Goal: Task Accomplishment & Management: Manage account settings

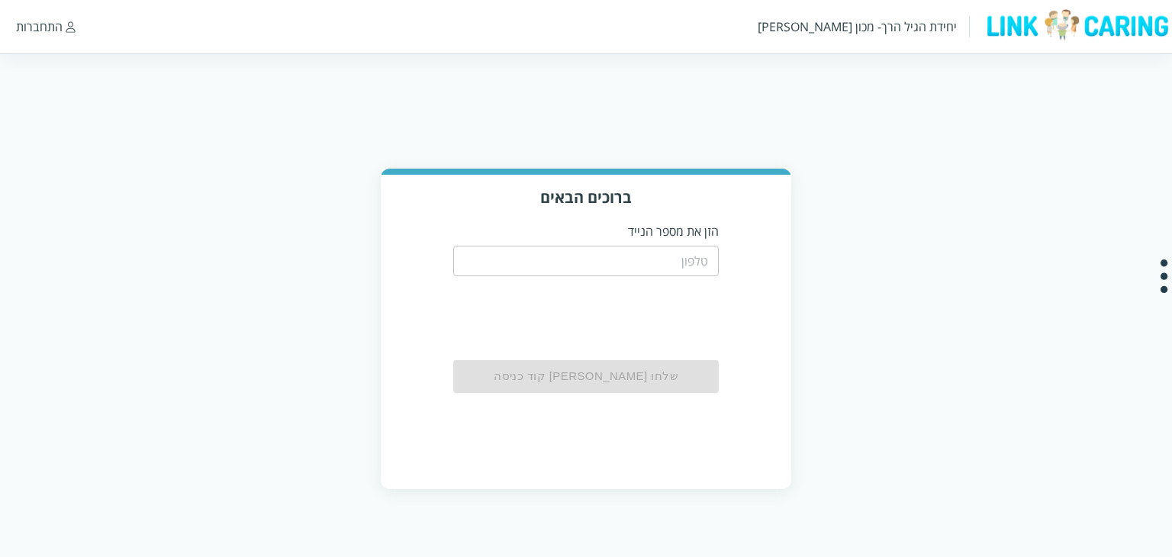
click at [688, 271] on input "tel" at bounding box center [586, 261] width 266 height 31
paste input "0587811111"
type input "0587811111"
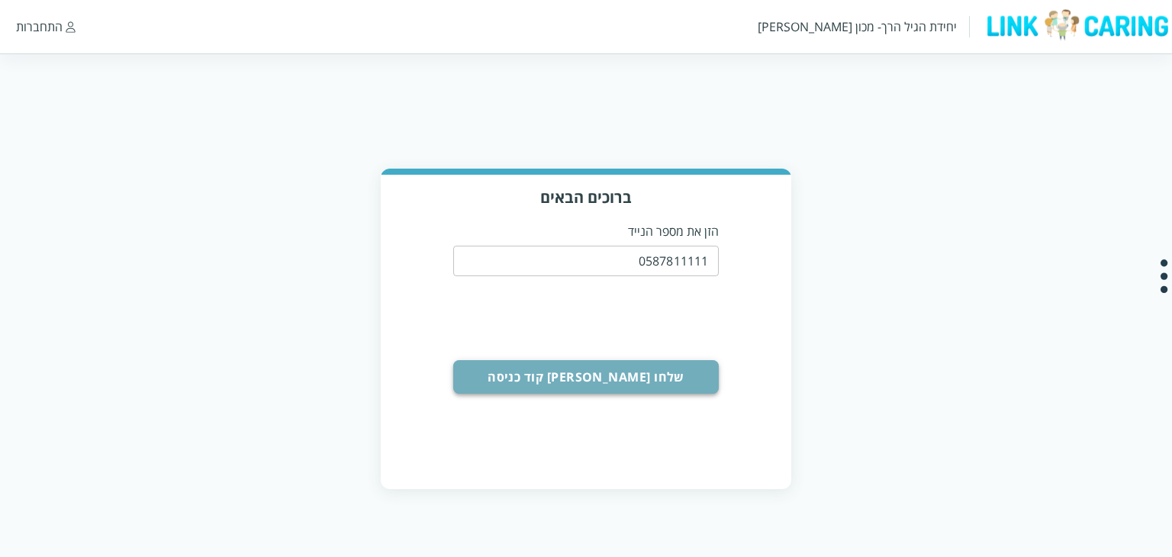
click at [587, 387] on button "שלחו [PERSON_NAME] קוד כניסה" at bounding box center [586, 377] width 266 height 34
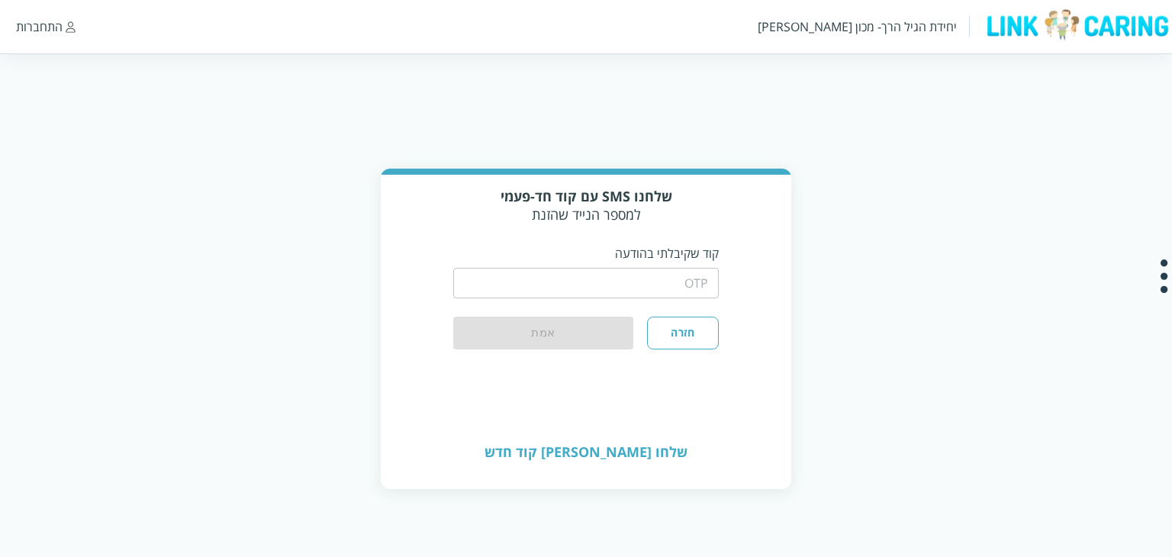
click at [606, 285] on input "string" at bounding box center [586, 283] width 266 height 31
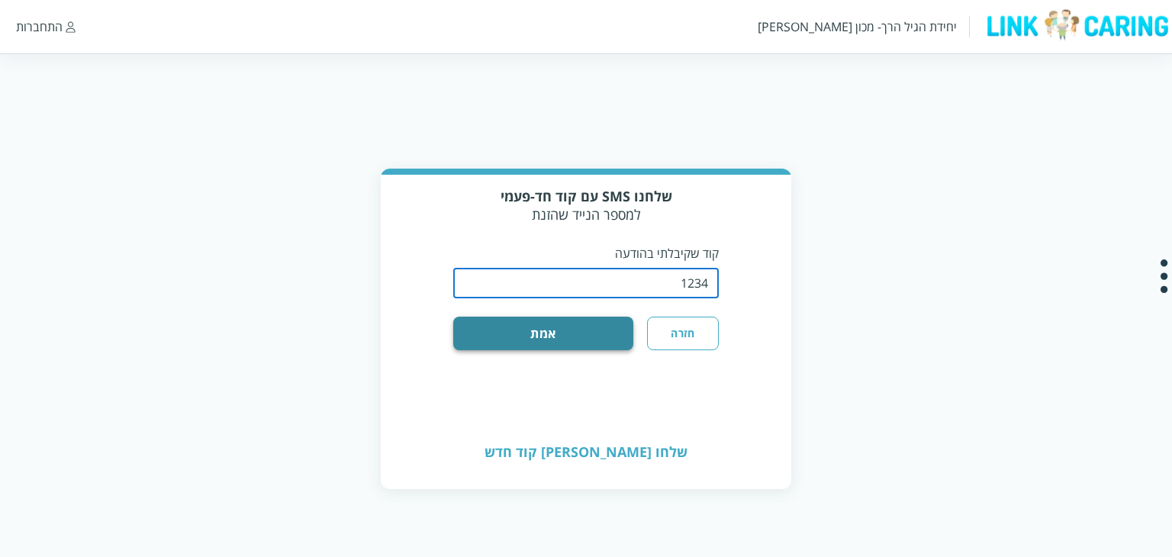
type input "1234"
click at [547, 334] on button "אמת" at bounding box center [543, 334] width 181 height 34
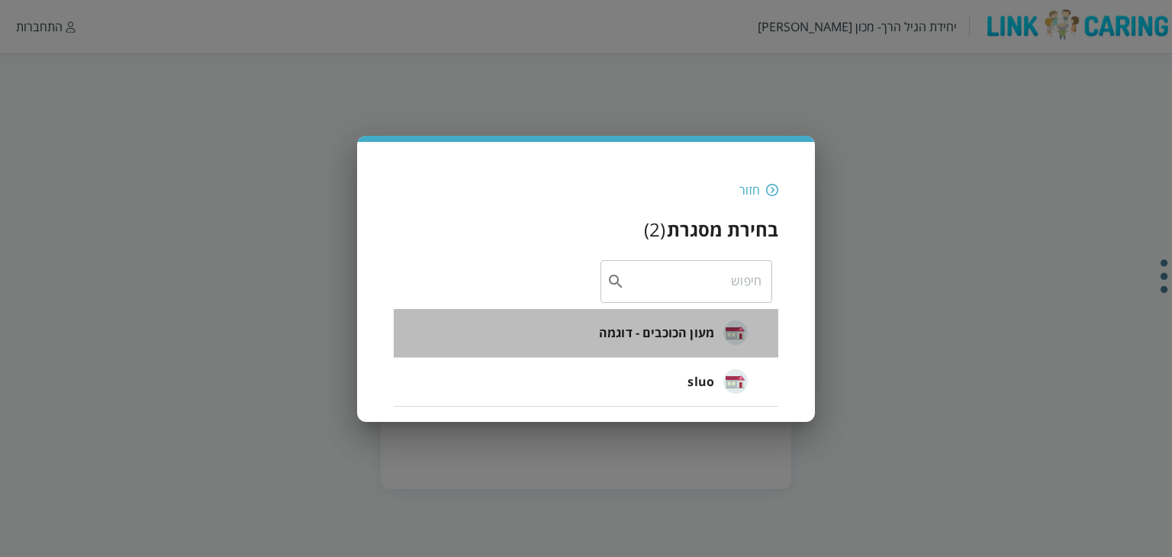
click at [660, 330] on span "מעון הכוכבים - דוגמה" at bounding box center [656, 333] width 115 height 18
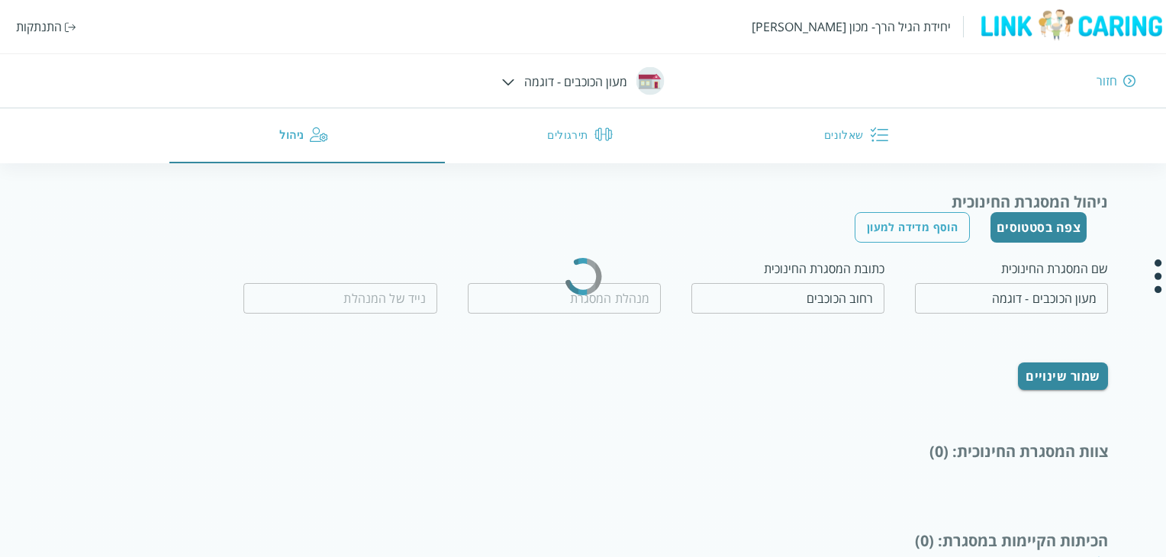
type input "המנהלת הטובה"
type input "0500000000"
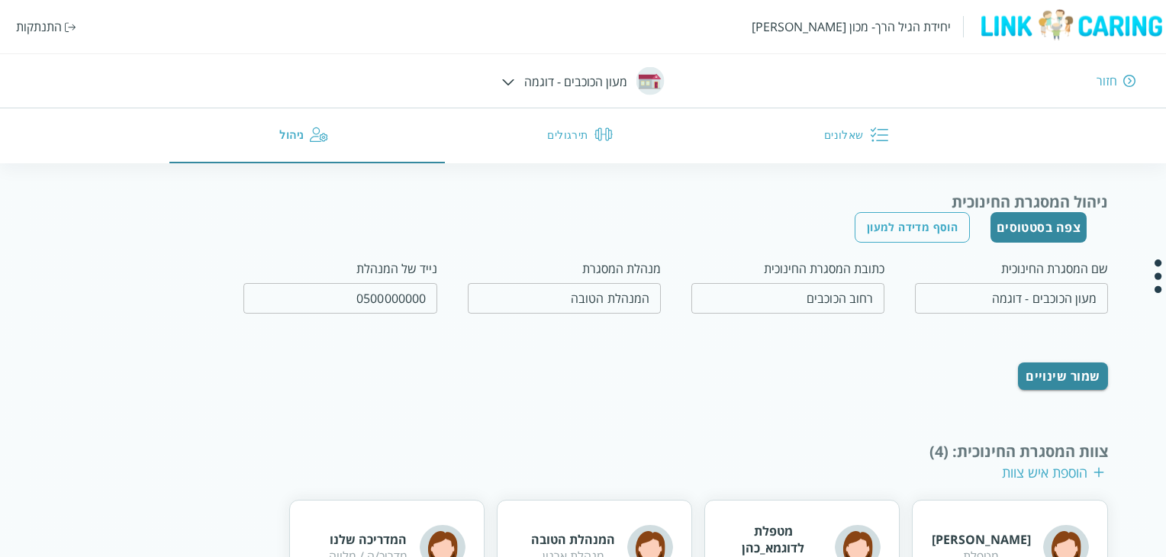
click at [1036, 224] on button "צפה בסטטוסים" at bounding box center [1039, 227] width 97 height 31
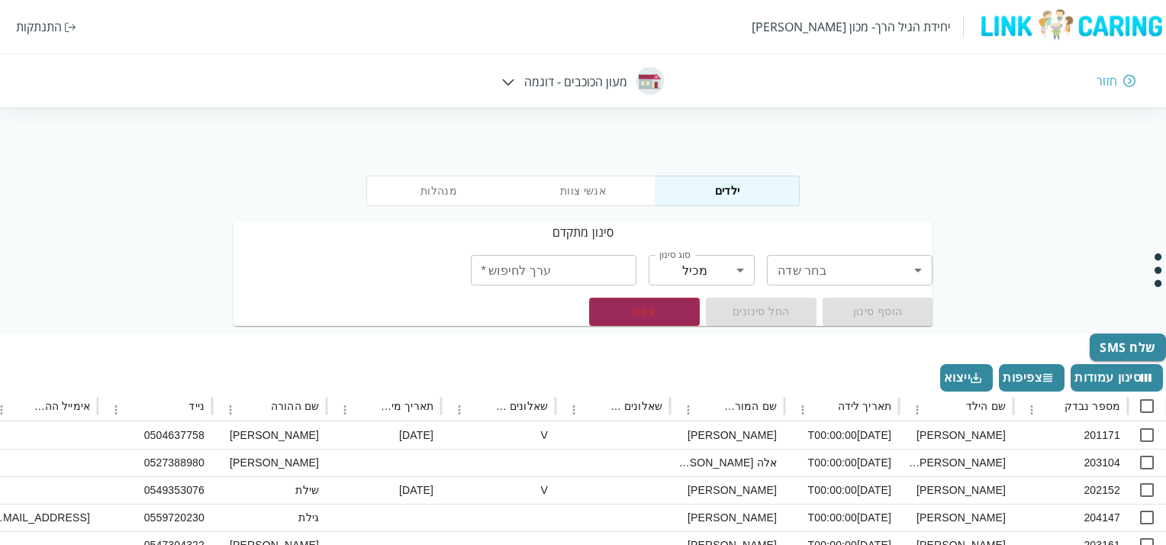
drag, startPoint x: 634, startPoint y: 336, endPoint x: 1028, endPoint y: 169, distance: 427.6
click at [1032, 166] on div "מנהלות אנשי צוות ילדים" at bounding box center [583, 188] width 1166 height 66
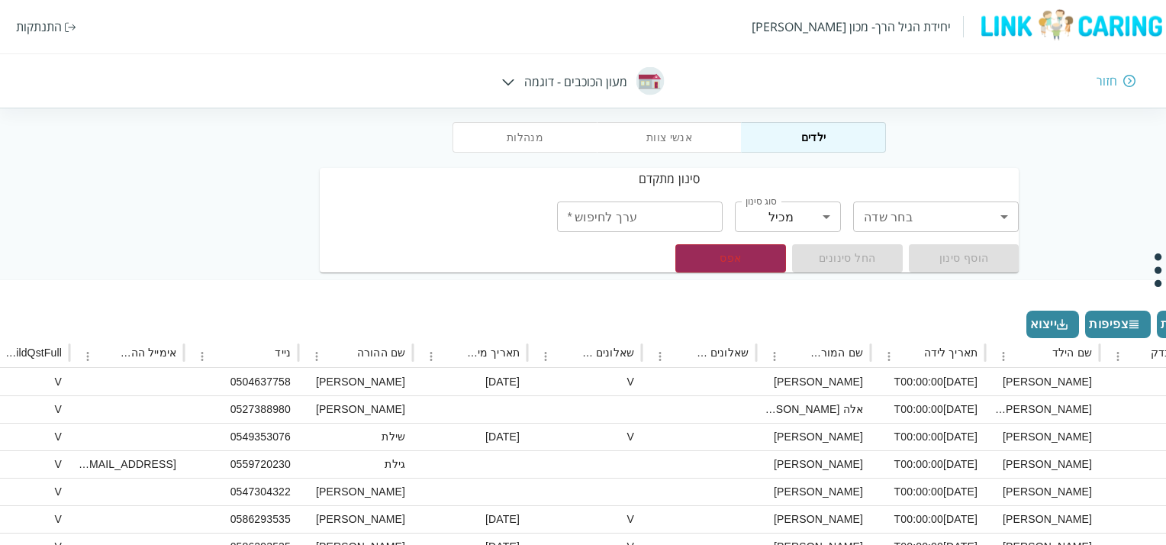
scroll to position [53, -89]
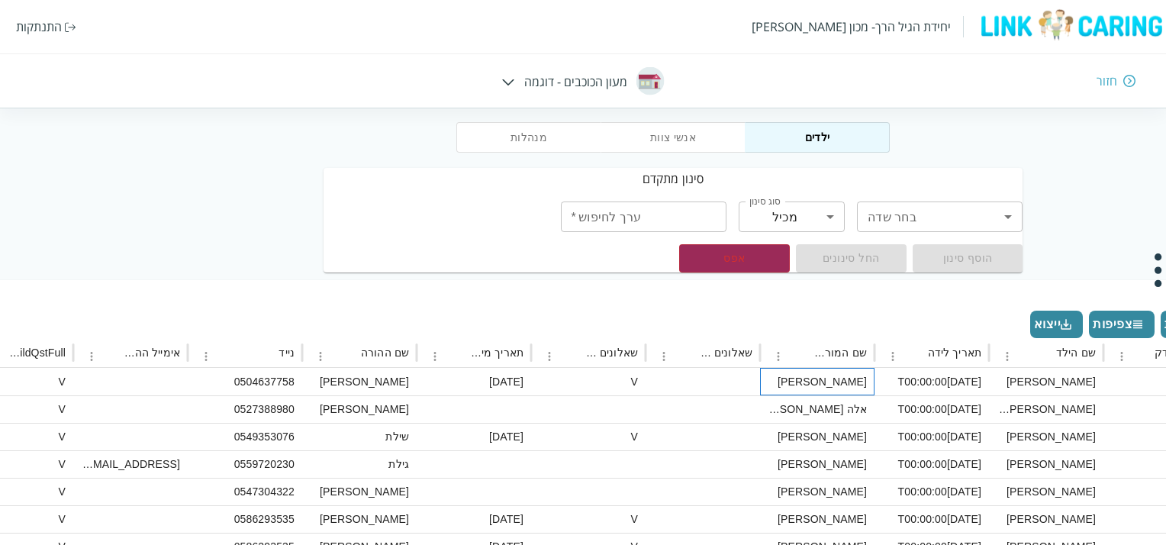
click at [858, 380] on div "[PERSON_NAME]" at bounding box center [817, 381] width 115 height 27
checkbox input "true"
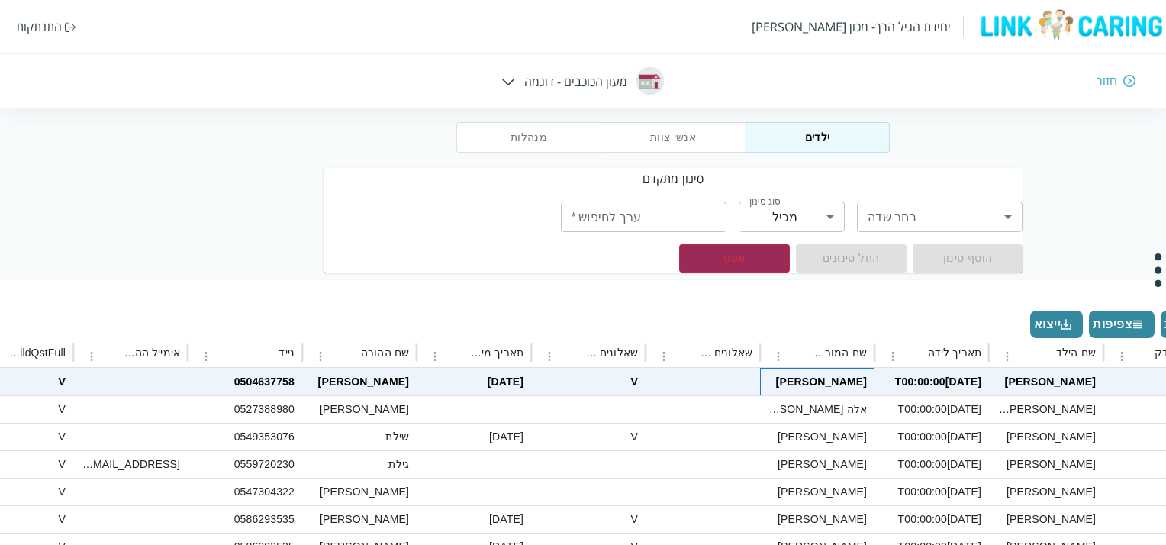
click at [858, 380] on div "[PERSON_NAME]" at bounding box center [817, 381] width 115 height 27
checkbox input "false"
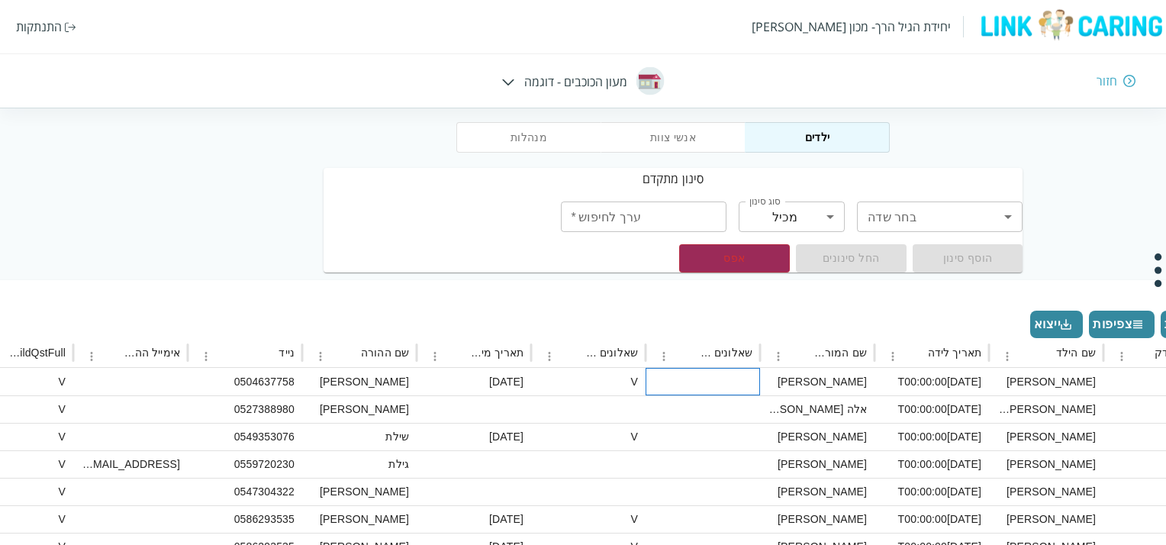
click at [708, 379] on div at bounding box center [703, 381] width 115 height 27
checkbox input "true"
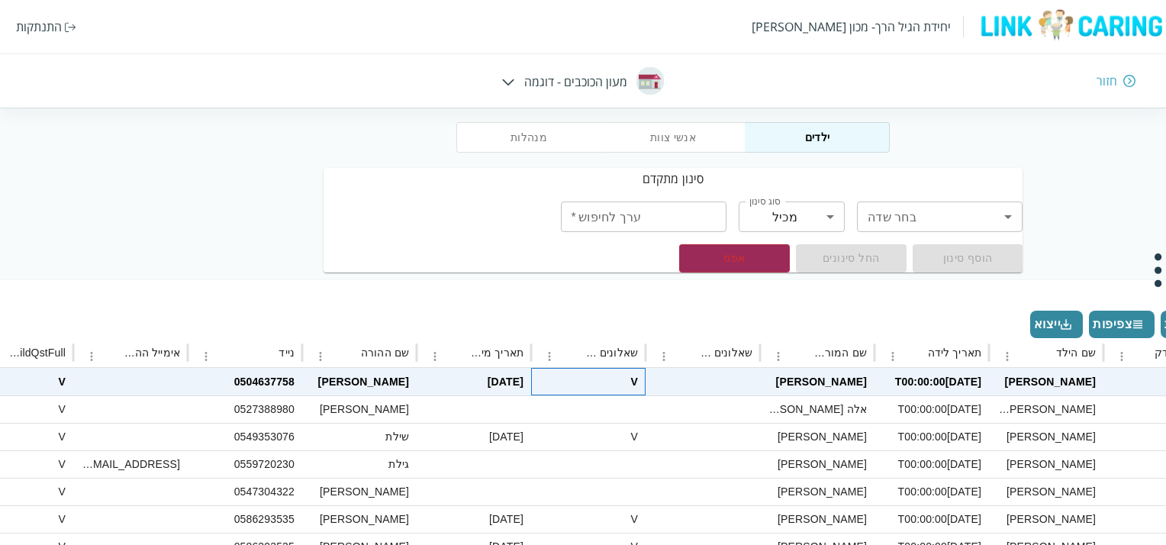
click at [592, 379] on div "V" at bounding box center [588, 381] width 115 height 27
checkbox input "false"
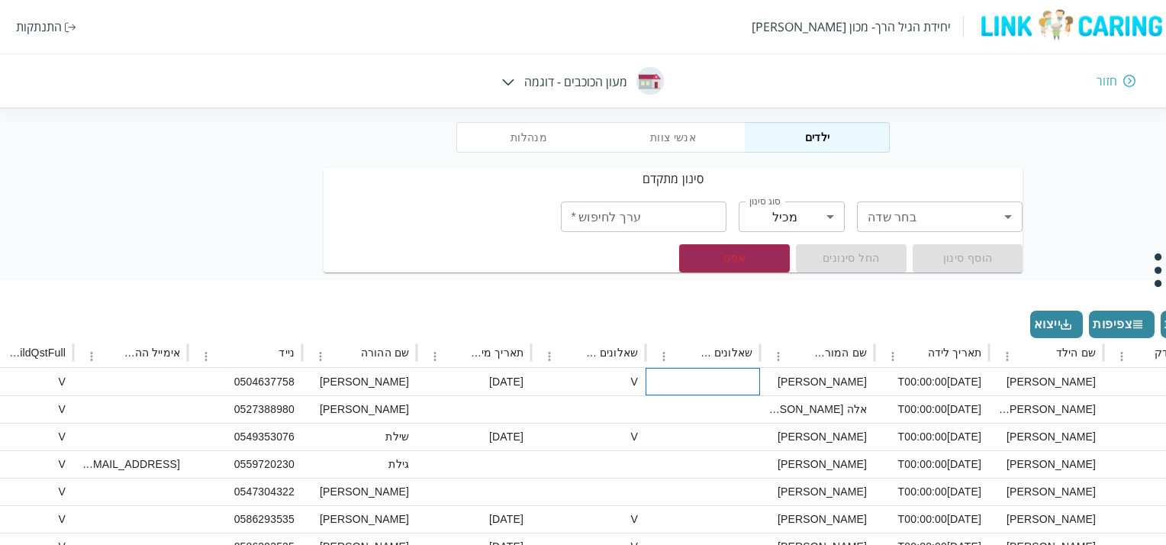
click at [711, 379] on div at bounding box center [703, 381] width 115 height 27
checkbox input "true"
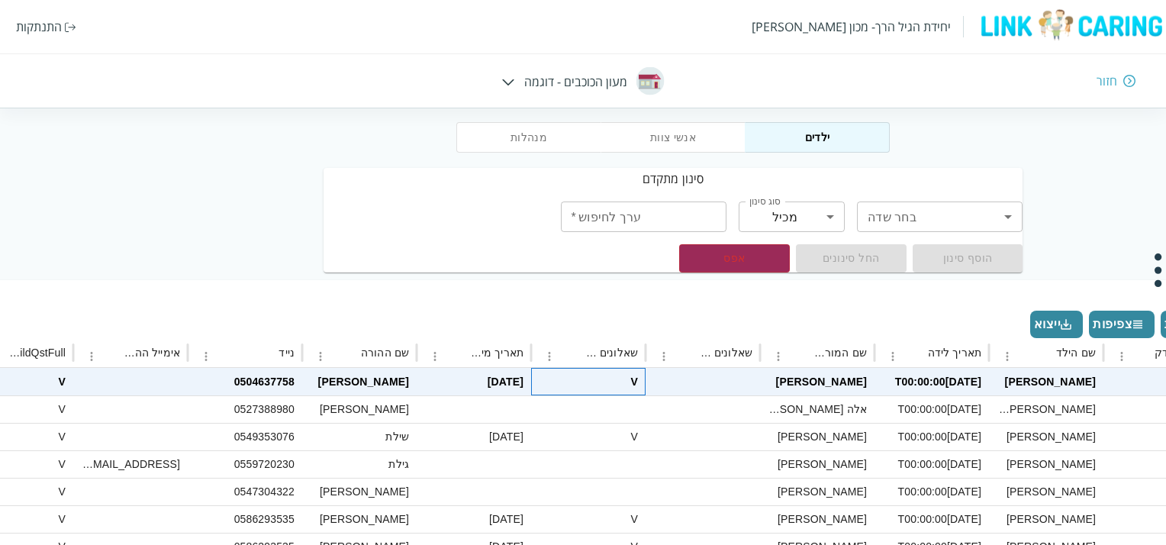
click at [586, 383] on div "V" at bounding box center [588, 381] width 115 height 27
checkbox input "false"
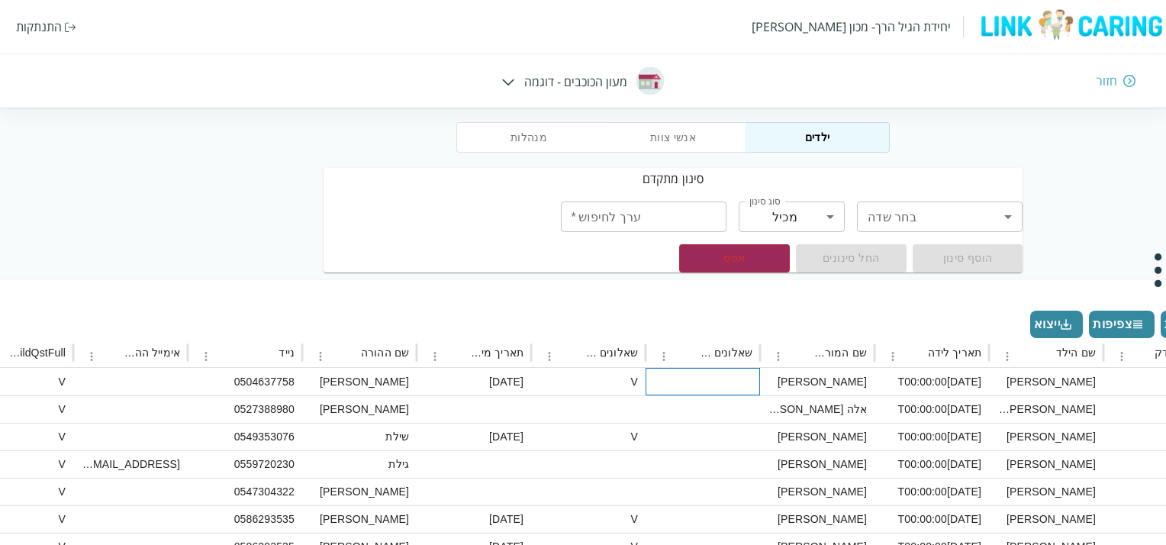
click at [668, 378] on div at bounding box center [703, 381] width 115 height 27
checkbox input "true"
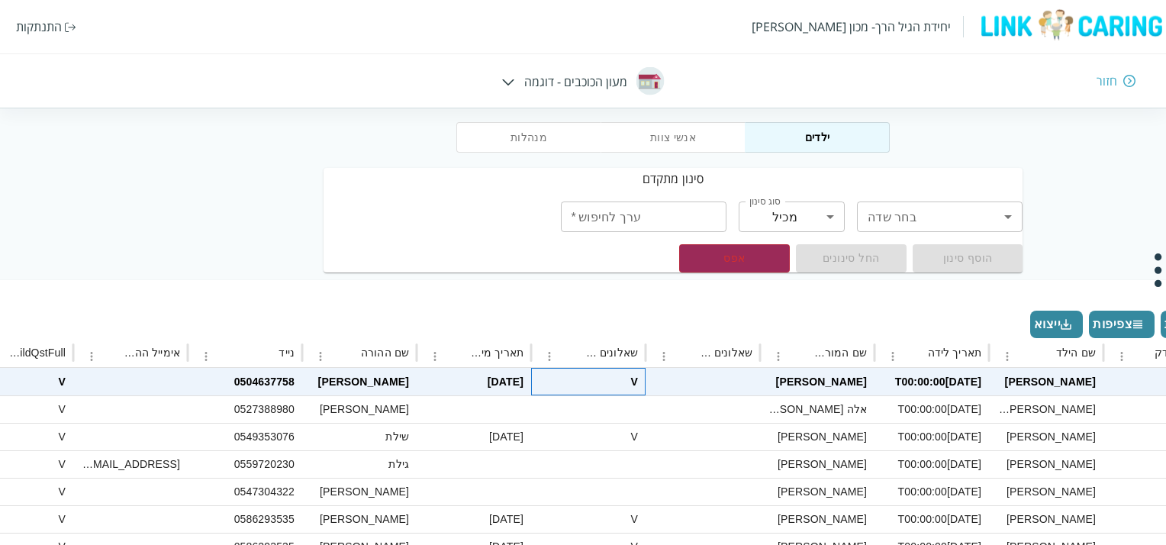
click at [573, 389] on div "V" at bounding box center [588, 381] width 115 height 27
checkbox input "false"
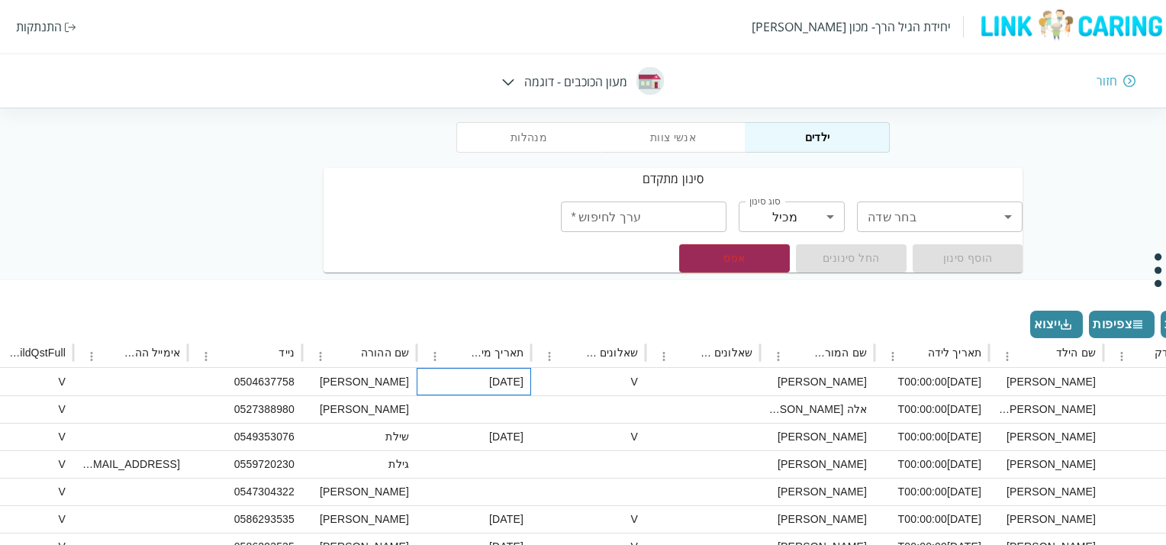
click at [461, 384] on div "[DATE]" at bounding box center [474, 381] width 115 height 27
checkbox input "true"
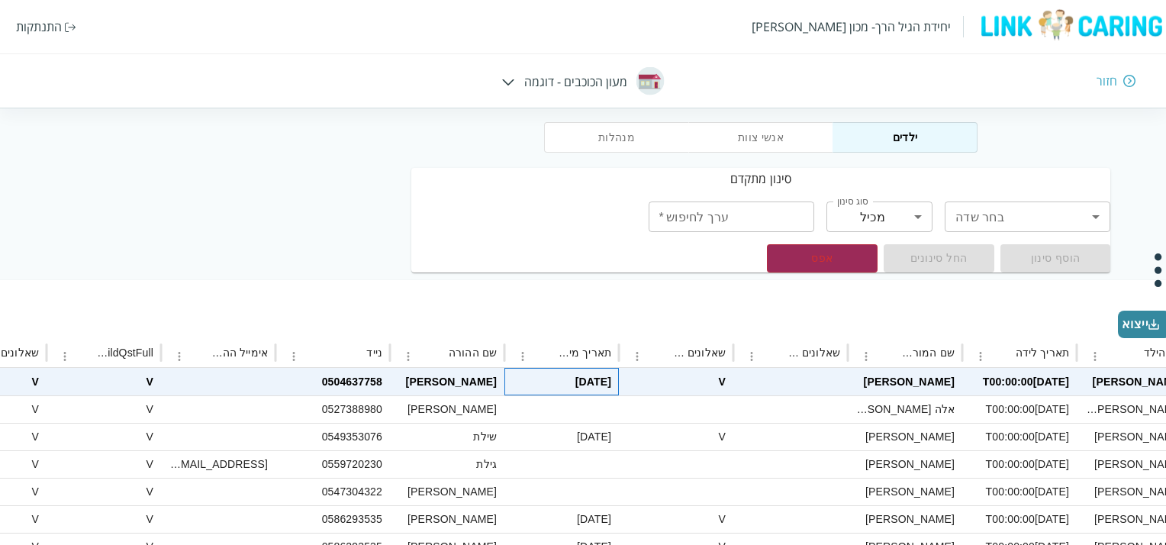
scroll to position [53, -198]
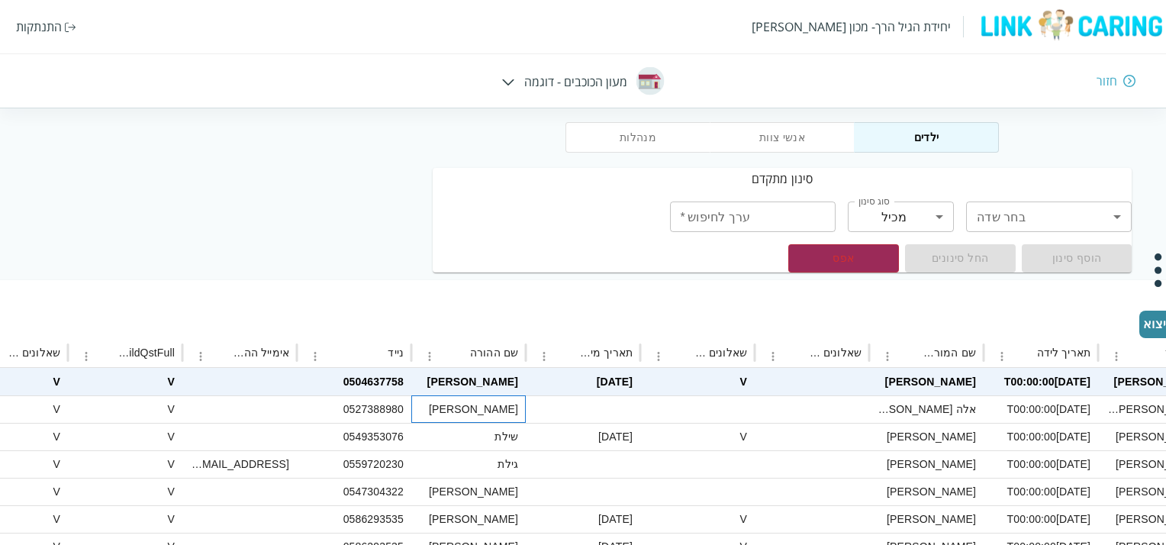
drag, startPoint x: 492, startPoint y: 416, endPoint x: 403, endPoint y: 373, distance: 98.3
click at [489, 414] on div "[PERSON_NAME]" at bounding box center [468, 408] width 115 height 27
checkbox input "true"
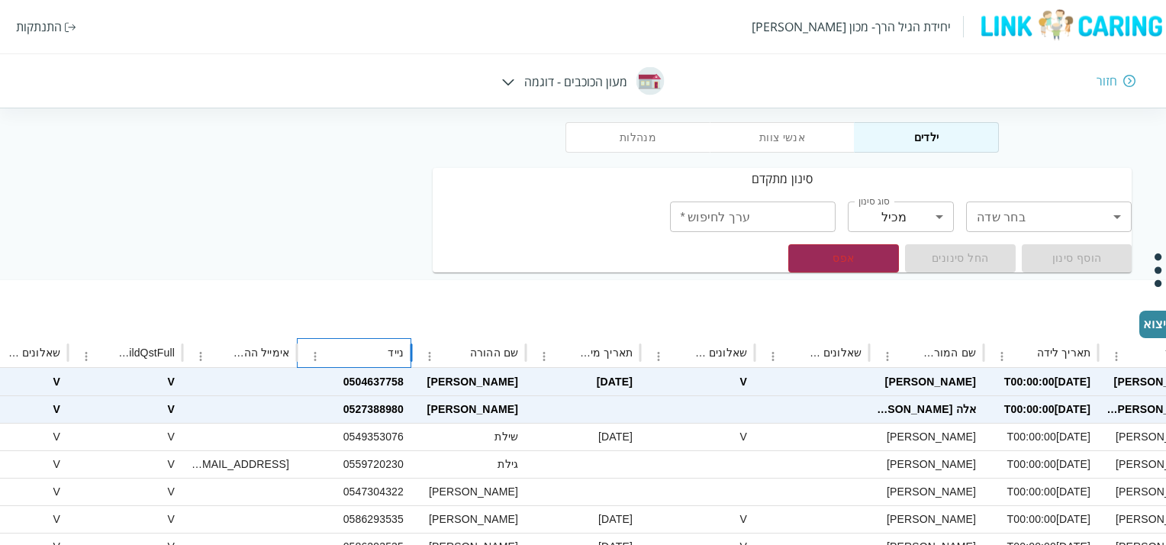
click at [397, 364] on div "נייד" at bounding box center [363, 352] width 82 height 29
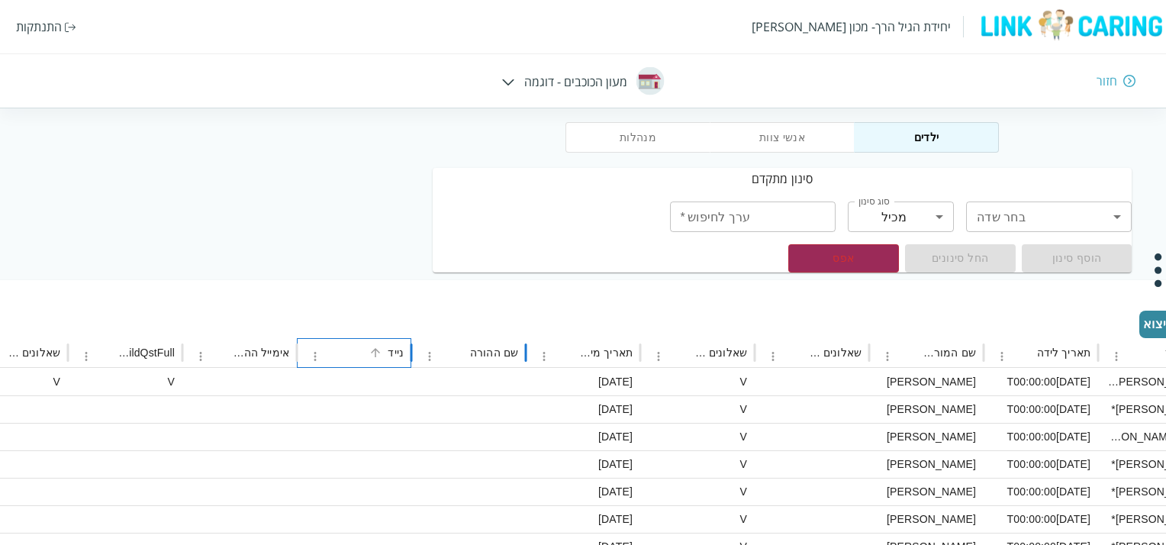
click at [386, 362] on div at bounding box center [375, 352] width 21 height 21
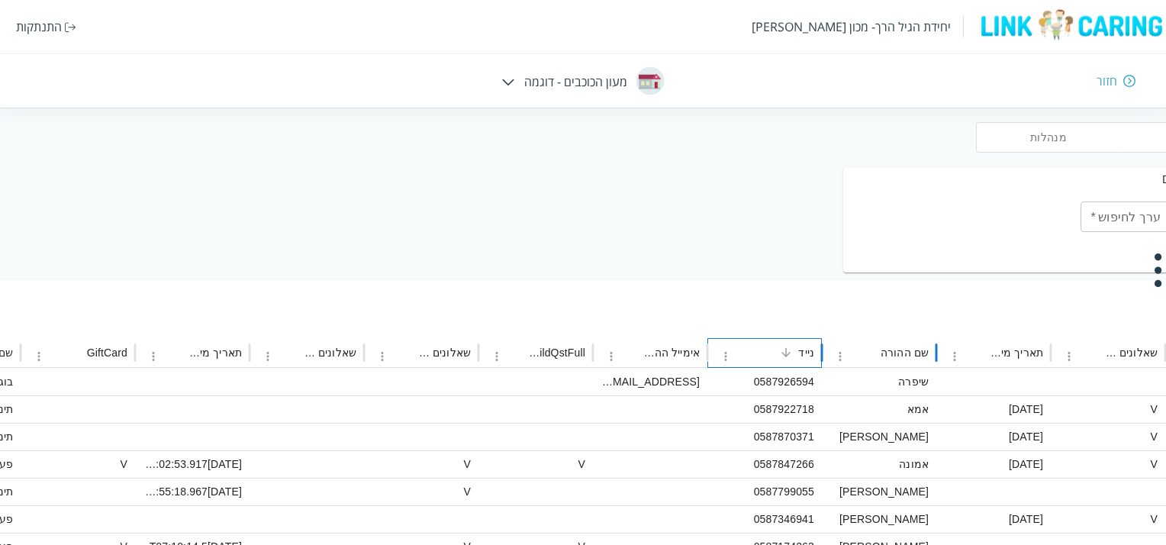
scroll to position [53, -635]
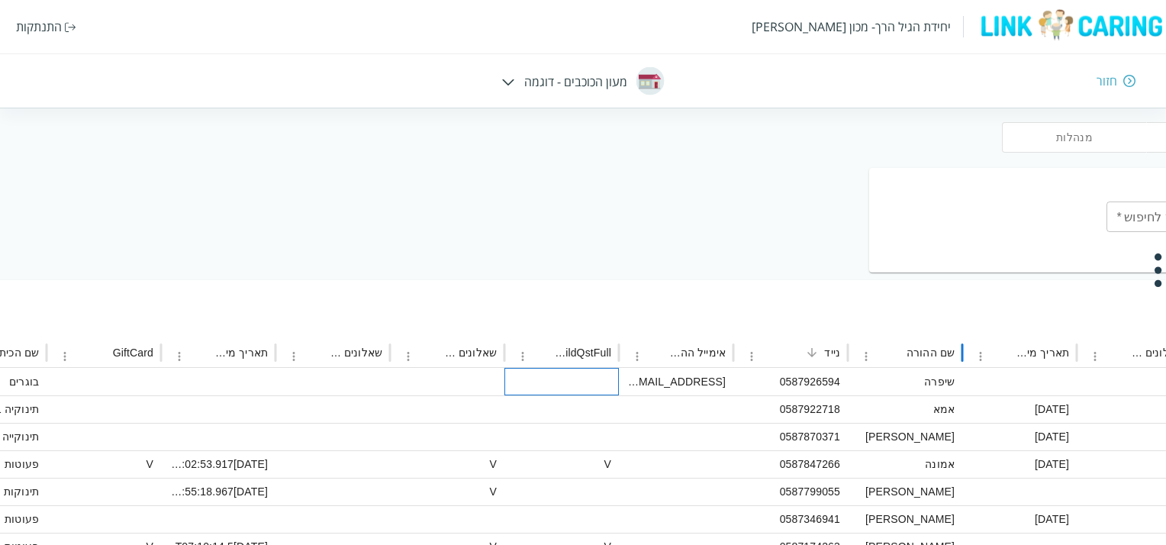
drag, startPoint x: 563, startPoint y: 373, endPoint x: 553, endPoint y: 372, distance: 10.0
click at [563, 373] on div at bounding box center [562, 381] width 115 height 27
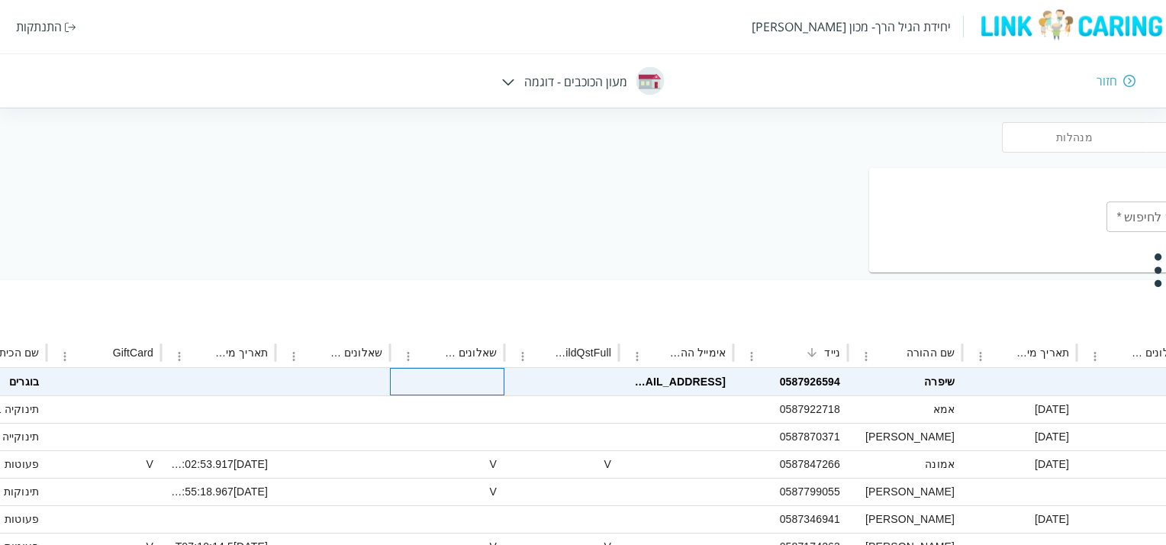
click at [443, 385] on div at bounding box center [447, 381] width 115 height 27
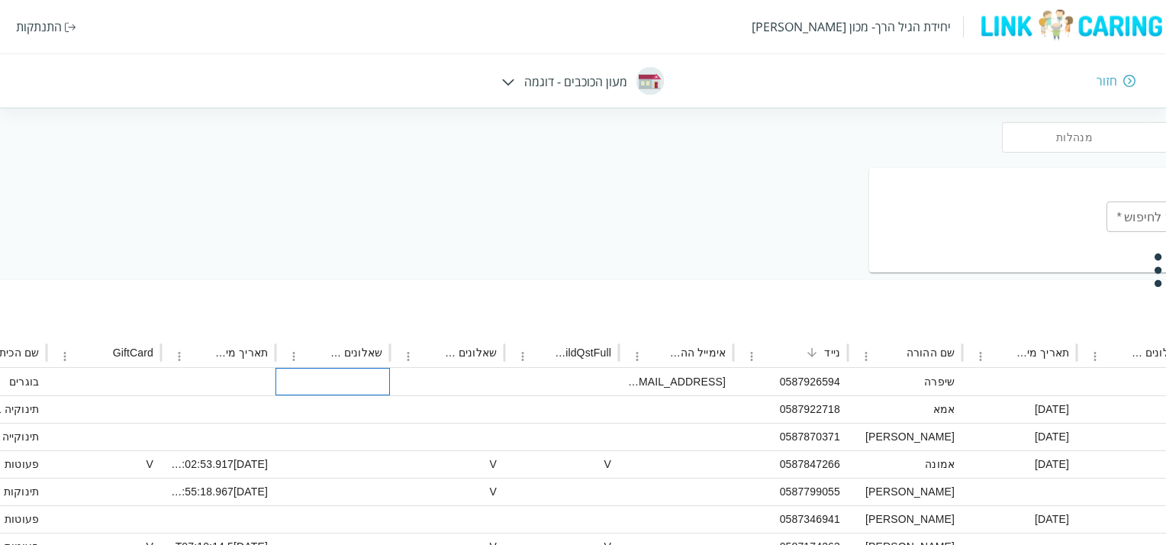
click at [333, 376] on div at bounding box center [333, 381] width 115 height 27
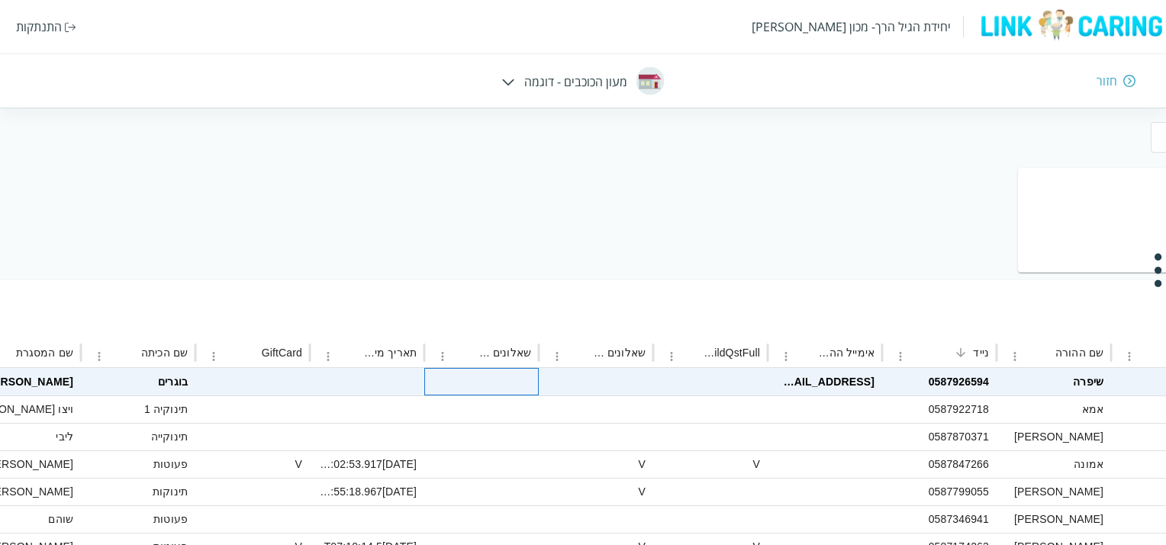
scroll to position [53, -824]
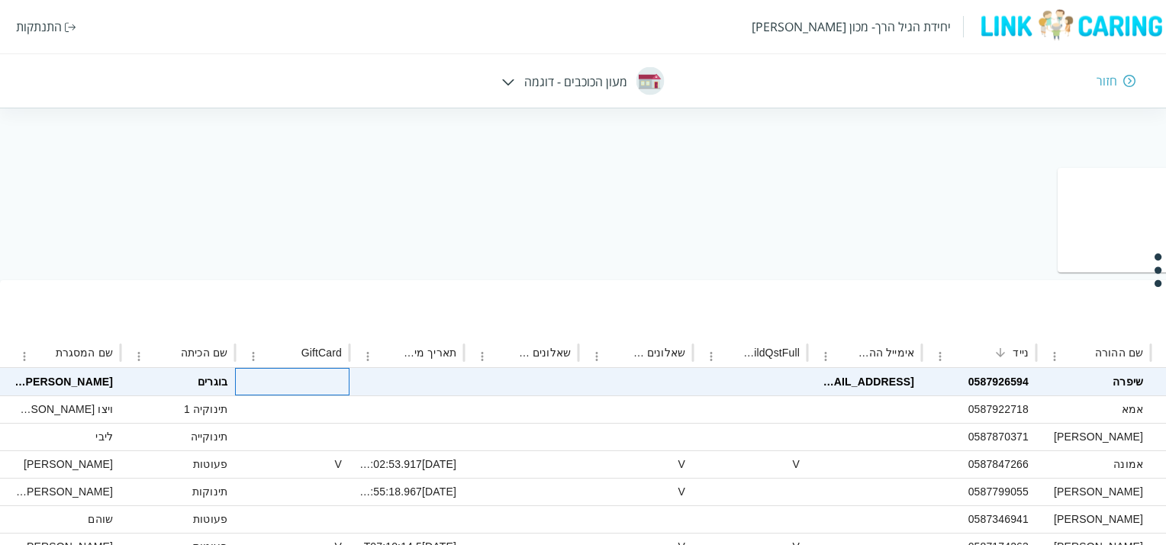
click at [318, 382] on div at bounding box center [292, 381] width 115 height 27
checkbox input "false"
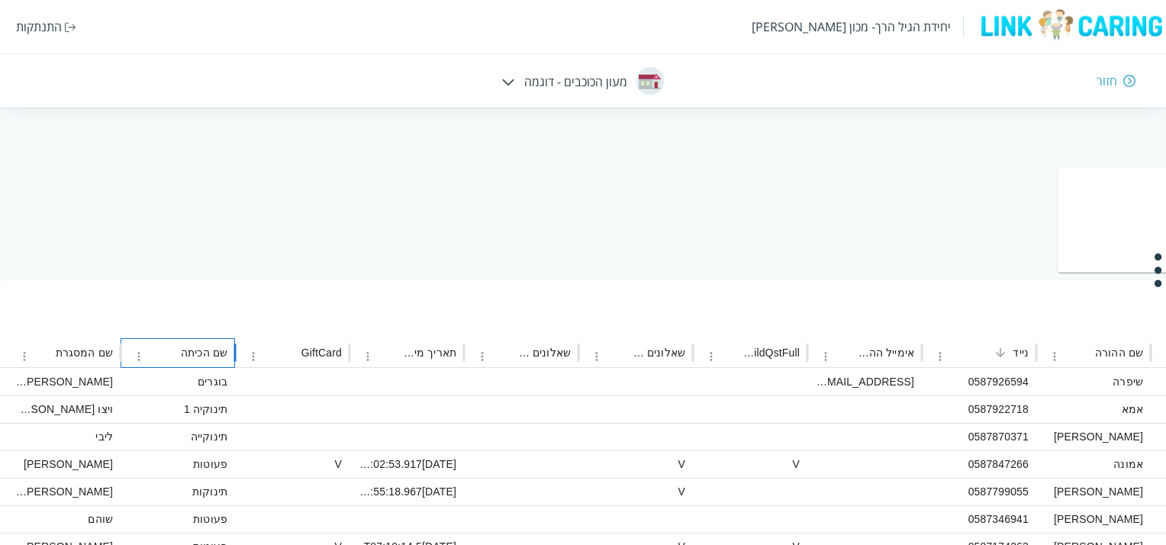
click at [195, 355] on div "שם הכיתה" at bounding box center [204, 353] width 47 height 12
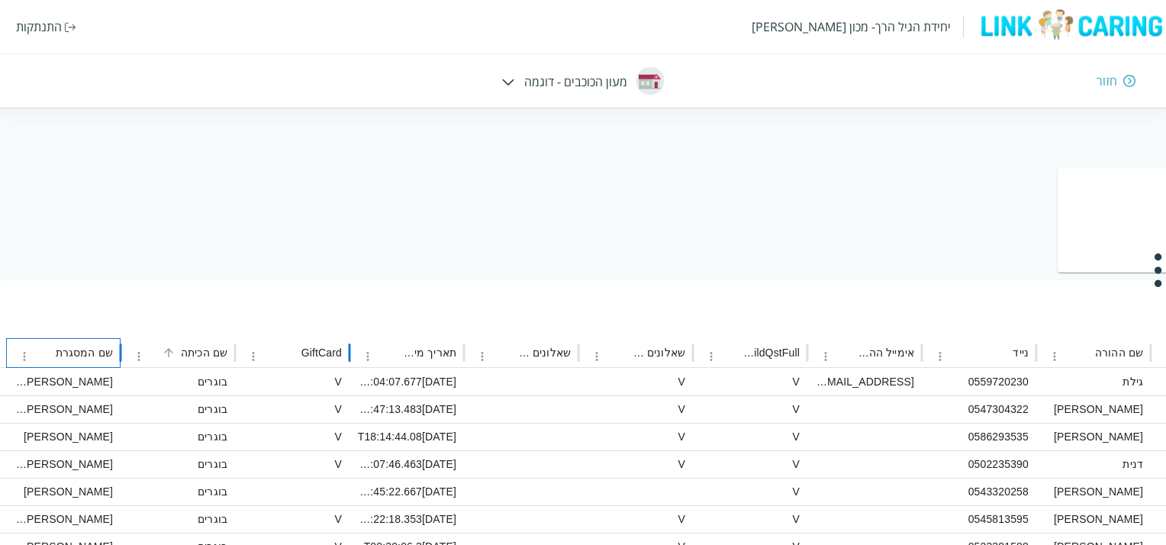
click at [37, 363] on div "שם המסגרת" at bounding box center [72, 352] width 82 height 29
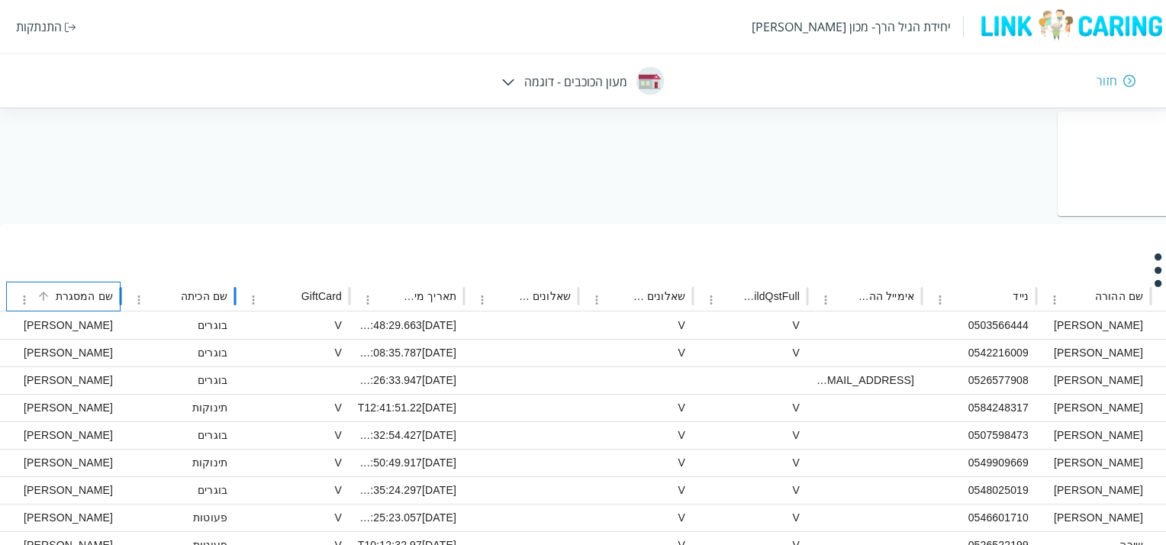
scroll to position [229, -824]
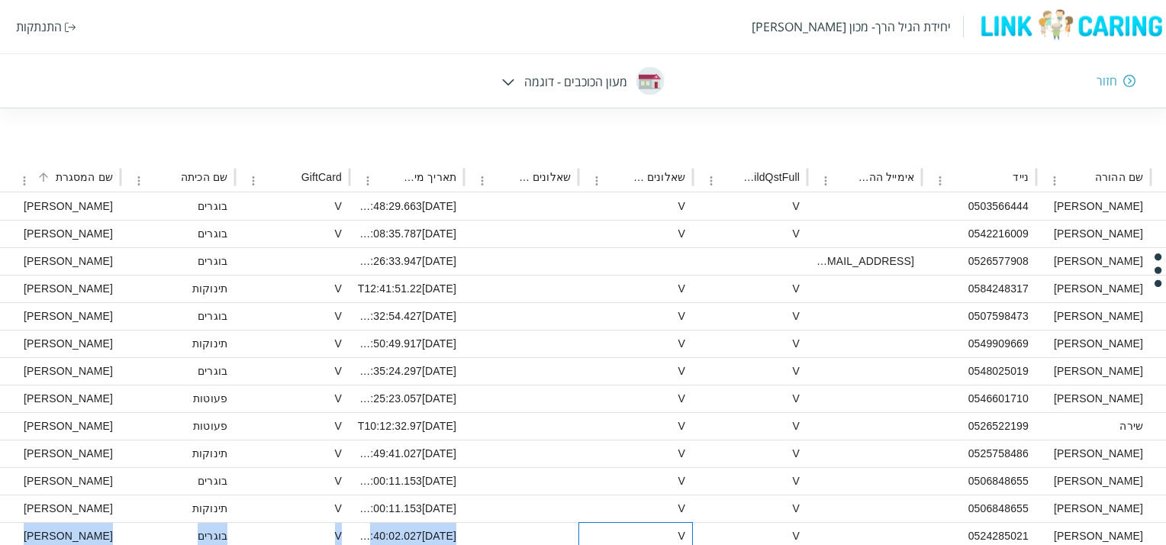
click at [424, 356] on div "[DATE]T12:50:49.917" at bounding box center [407, 343] width 115 height 27
checkbox input "true"
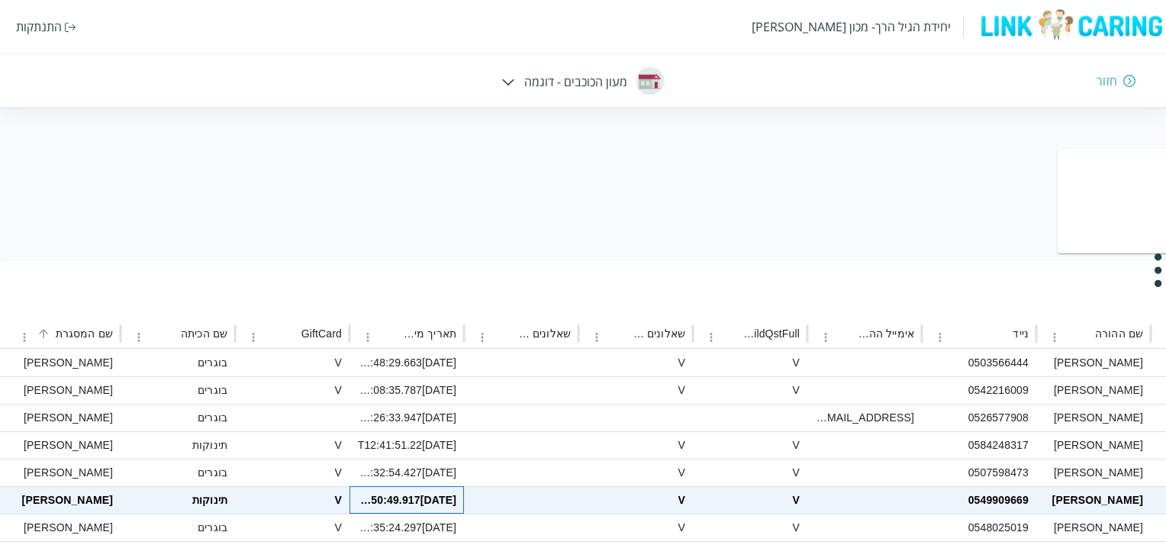
scroll to position [0, -824]
